Goal: Navigation & Orientation: Find specific page/section

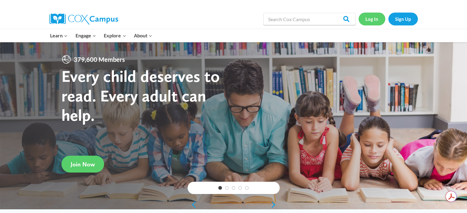
click at [370, 16] on link "Log In" at bounding box center [372, 19] width 27 height 13
click at [374, 19] on link "Log In" at bounding box center [372, 19] width 27 height 13
